Goal: Find specific page/section: Locate a particular part of the current website

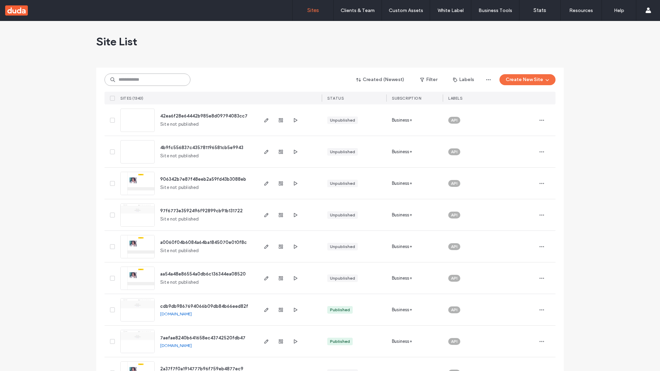
click at [147, 80] on input at bounding box center [148, 80] width 86 height 12
type input "**********"
click at [202, 147] on span "4b9fc556837c435781196581cb5e9943" at bounding box center [201, 147] width 83 height 5
